Goal: Task Accomplishment & Management: Use online tool/utility

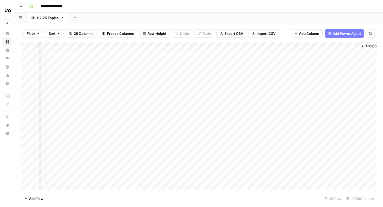
scroll to position [0, 551]
click at [248, 56] on div "Add Column" at bounding box center [198, 116] width 355 height 148
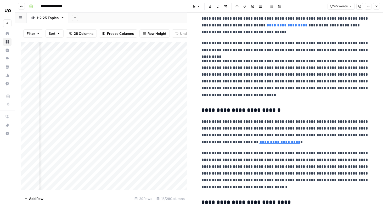
scroll to position [902, 0]
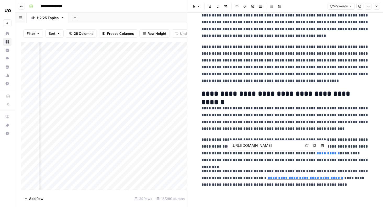
type input "[URL][DOMAIN_NAME]"
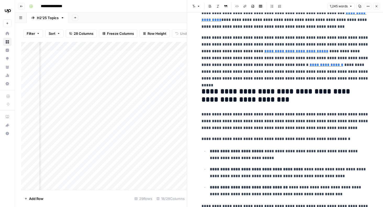
scroll to position [0, 0]
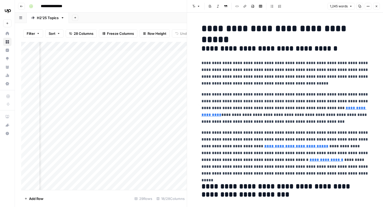
type input "[URL][DOMAIN_NAME]"
click at [375, 8] on button "Close" at bounding box center [376, 6] width 7 height 7
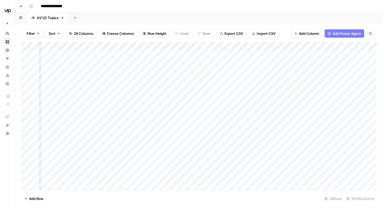
scroll to position [0, 543]
click at [256, 55] on div "Add Column" at bounding box center [198, 116] width 355 height 148
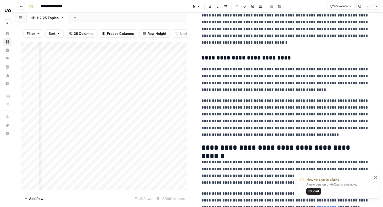
scroll to position [902, 0]
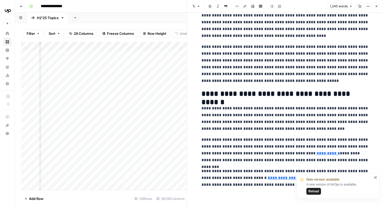
click at [376, 7] on icon "button" at bounding box center [376, 6] width 3 height 3
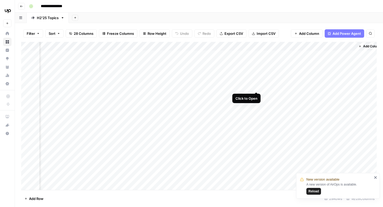
click at [256, 83] on div "Add Column" at bounding box center [198, 116] width 355 height 148
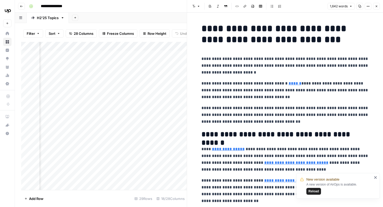
click at [377, 7] on icon "button" at bounding box center [376, 6] width 3 height 3
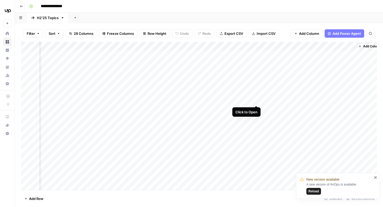
click at [257, 95] on div "Add Column" at bounding box center [198, 116] width 355 height 148
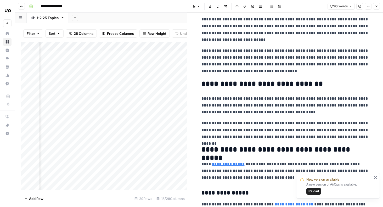
scroll to position [165, 0]
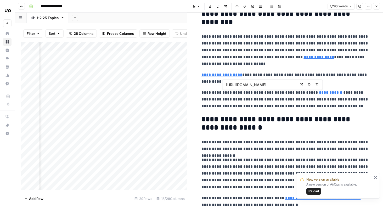
scroll to position [1018, 0]
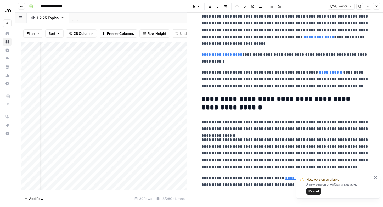
click at [315, 147] on p "**********" at bounding box center [284, 153] width 167 height 34
click at [375, 6] on icon "button" at bounding box center [376, 6] width 3 height 3
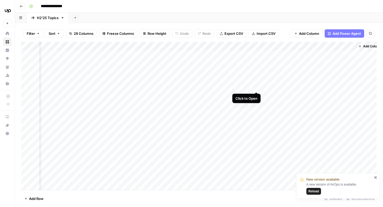
click at [256, 83] on div "Add Column" at bounding box center [198, 116] width 355 height 148
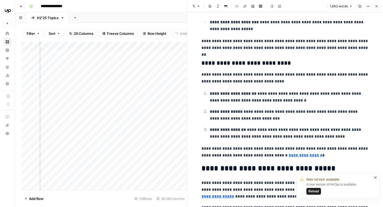
scroll to position [1374, 0]
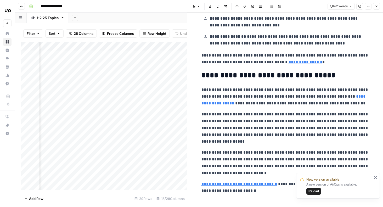
click at [377, 8] on button "Close" at bounding box center [376, 6] width 7 height 7
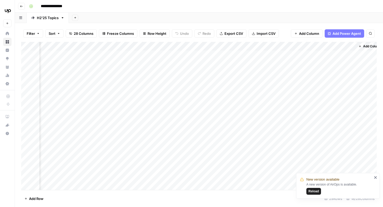
scroll to position [0, 551]
click at [280, 58] on div "Add Column" at bounding box center [198, 116] width 355 height 148
click at [271, 58] on div "Add Column" at bounding box center [198, 116] width 355 height 148
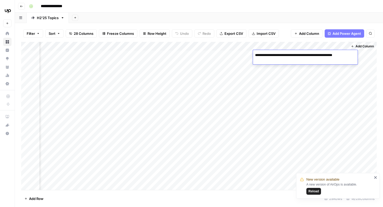
click at [271, 58] on textarea "**********" at bounding box center [304, 55] width 103 height 7
click at [372, 97] on div "Add Column" at bounding box center [362, 116] width 29 height 148
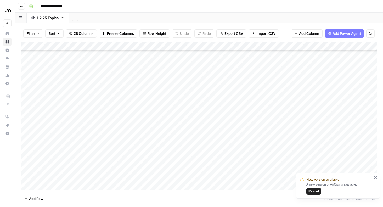
scroll to position [235, 0]
click at [317, 190] on span "Reload" at bounding box center [313, 191] width 10 height 5
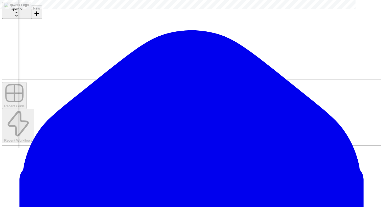
scroll to position [0, 551]
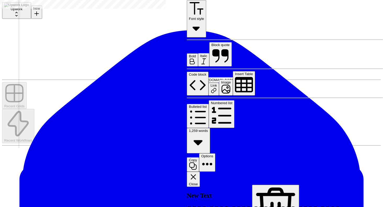
type input "https://www.techradar.com/features/10-reasons-why-woocommerce-is-the-perfect-pa…"
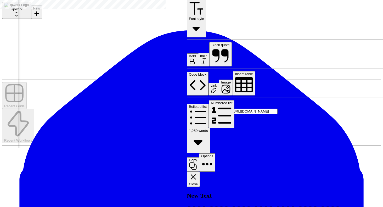
type input "https://www.upwork.com/resources/best-wordpress-plugins"
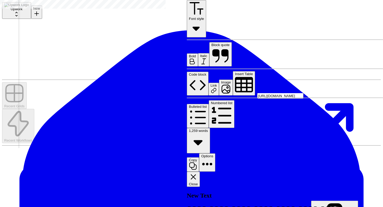
click at [336, 99] on icon at bounding box center [307, 149] width 101 height 101
